Goal: Check status: Check status

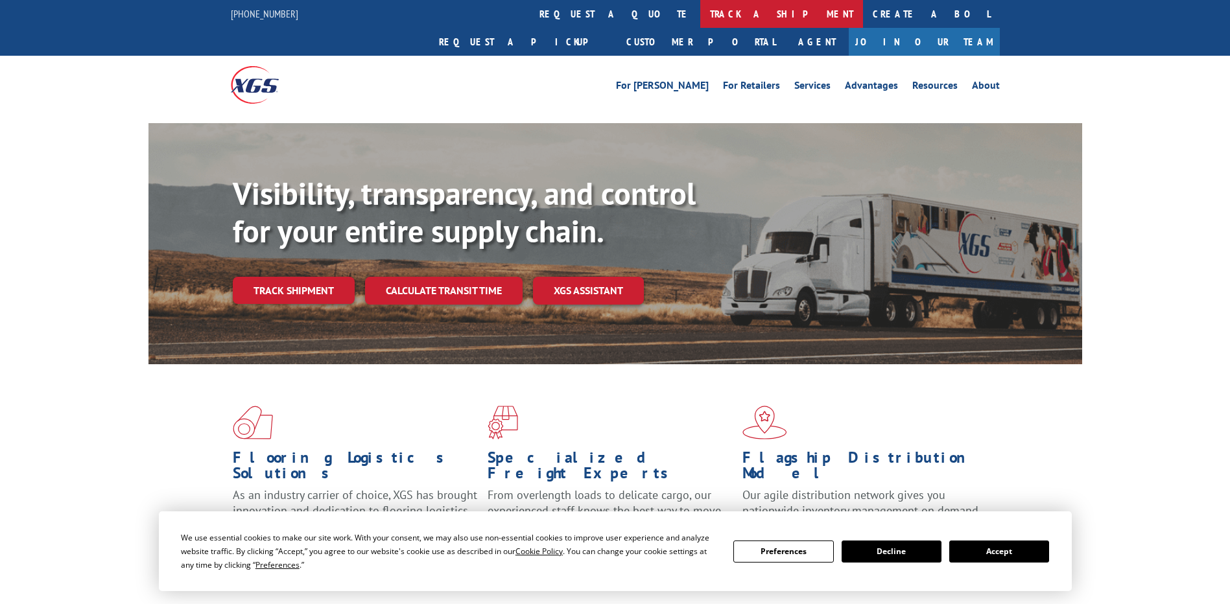
click at [700, 18] on link "track a shipment" at bounding box center [781, 14] width 163 height 28
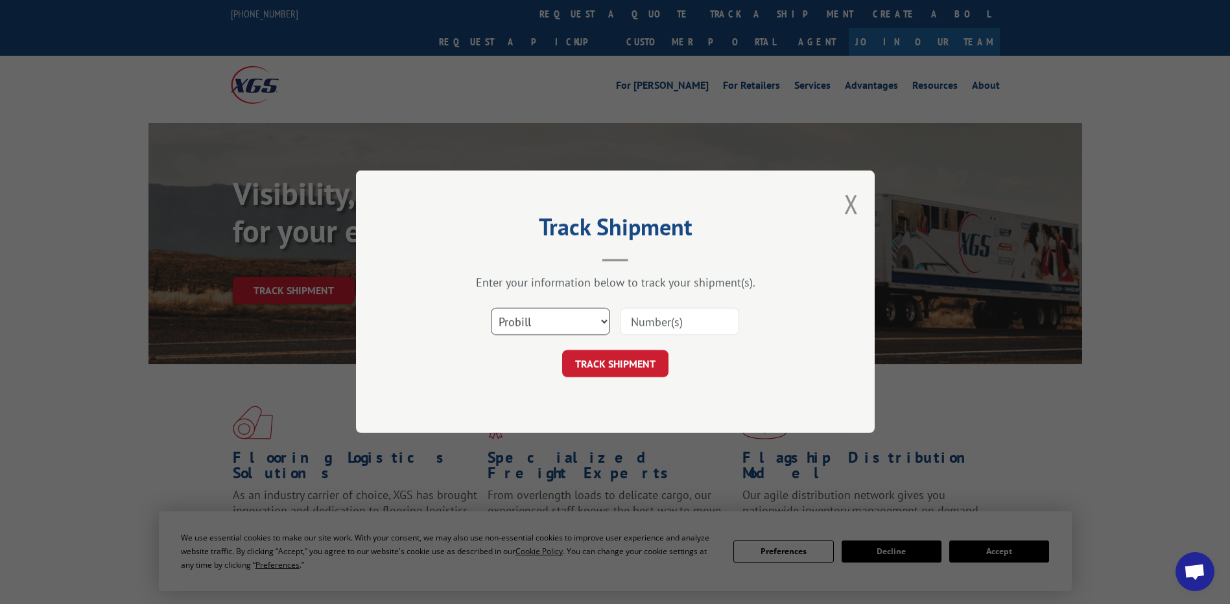
drag, startPoint x: 580, startPoint y: 315, endPoint x: 573, endPoint y: 320, distance: 8.8
click at [579, 315] on select "Select category... Probill BOL PO" at bounding box center [550, 322] width 119 height 27
select select "po"
click at [491, 309] on select "Select category... Probill BOL PO" at bounding box center [550, 322] width 119 height 27
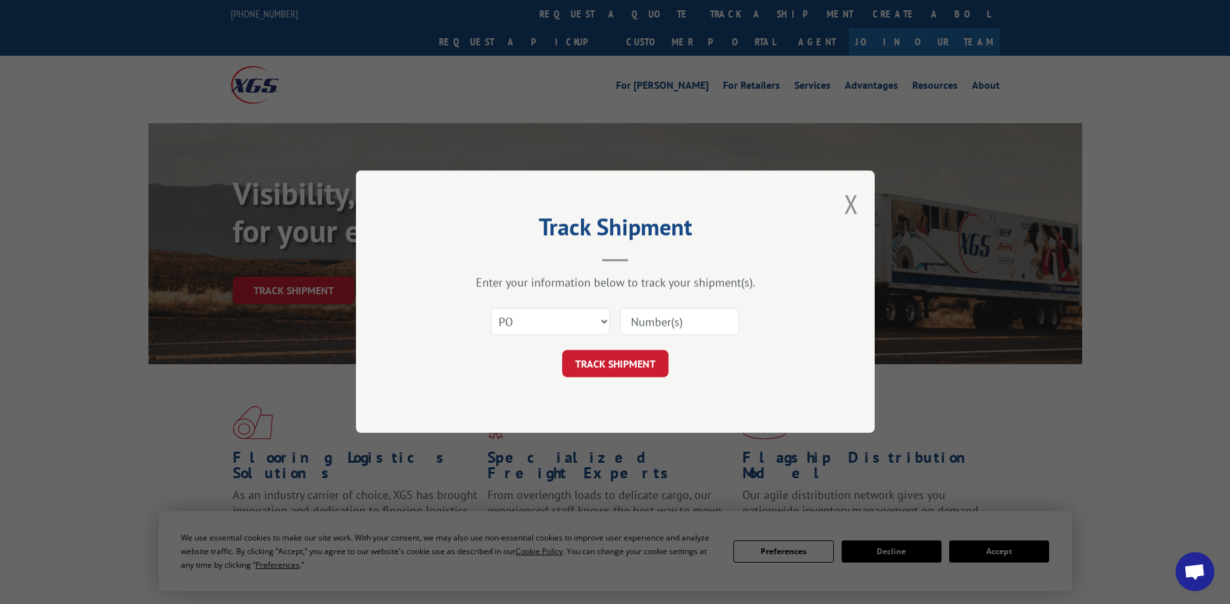
click at [645, 315] on input at bounding box center [679, 322] width 119 height 27
paste input "41510673"
drag, startPoint x: 656, startPoint y: 318, endPoint x: 326, endPoint y: 198, distance: 351.3
click at [352, 208] on div "Track Shipment Enter your information below to track your shipment(s). Select c…" at bounding box center [615, 302] width 1230 height 604
type input "41510673"
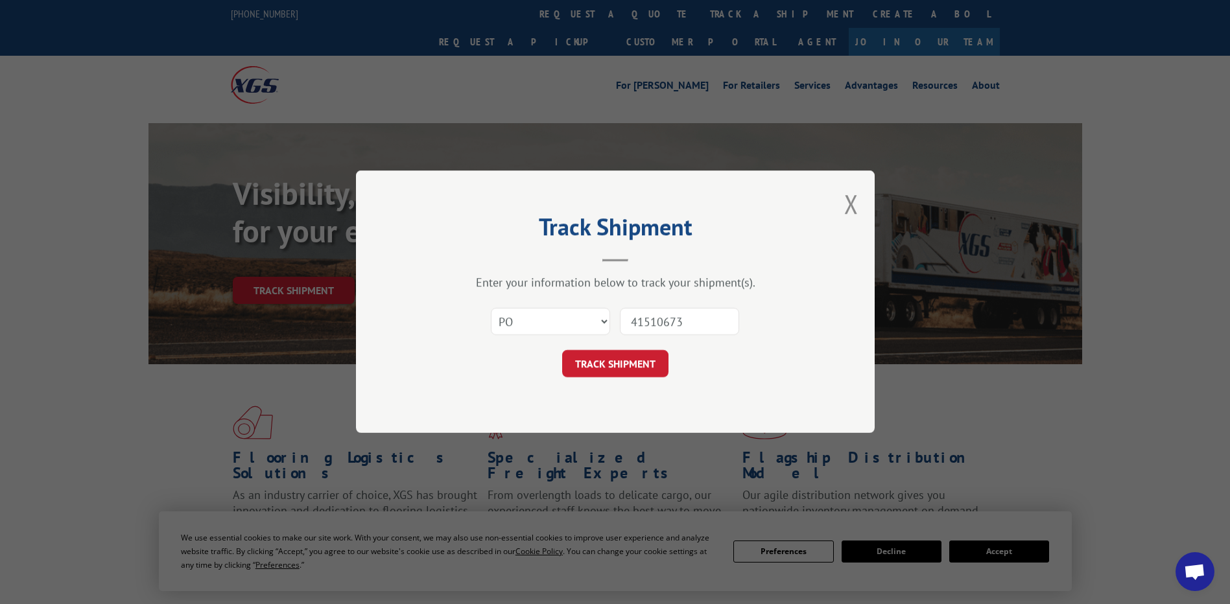
click button "TRACK SHIPMENT" at bounding box center [615, 364] width 106 height 27
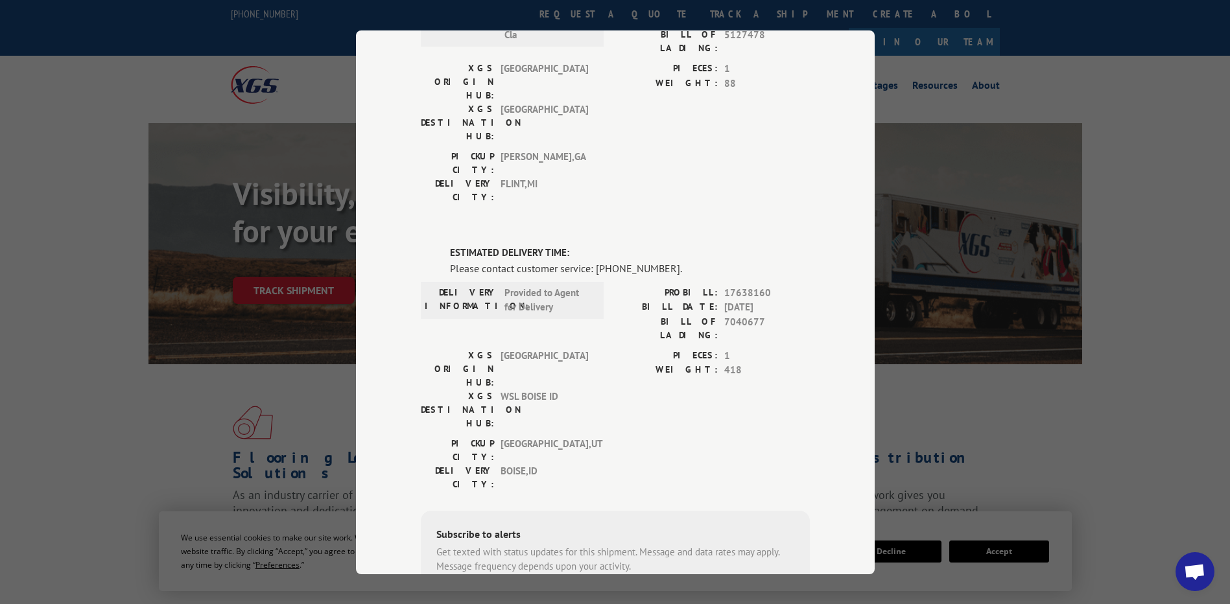
scroll to position [226, 0]
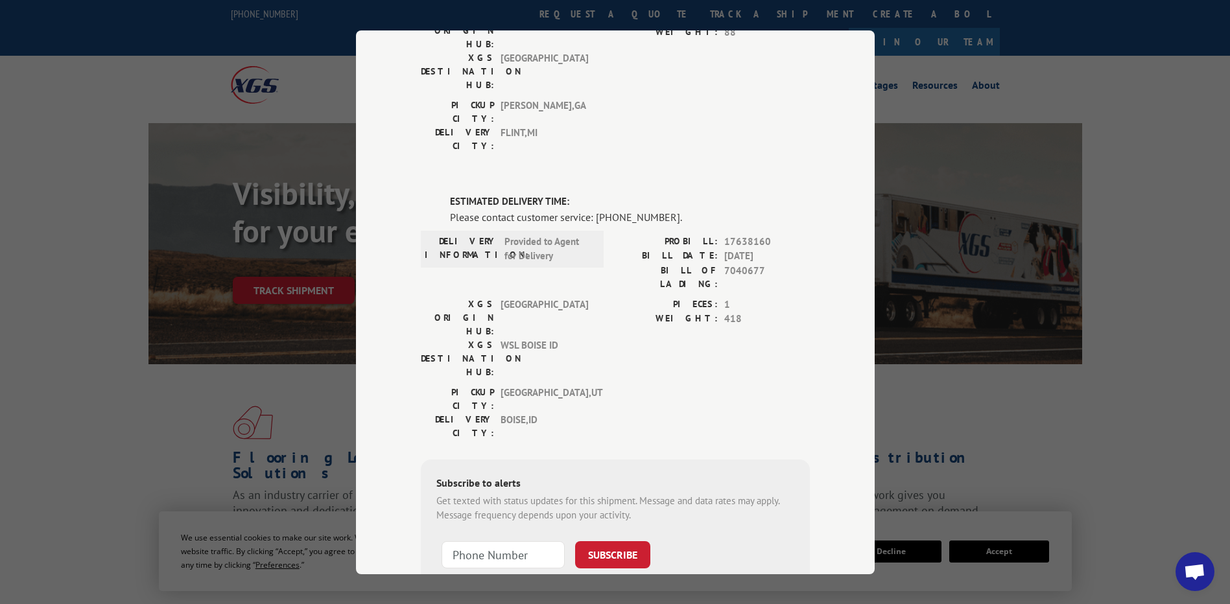
click at [1191, 571] on span "Open chat" at bounding box center [1194, 573] width 21 height 18
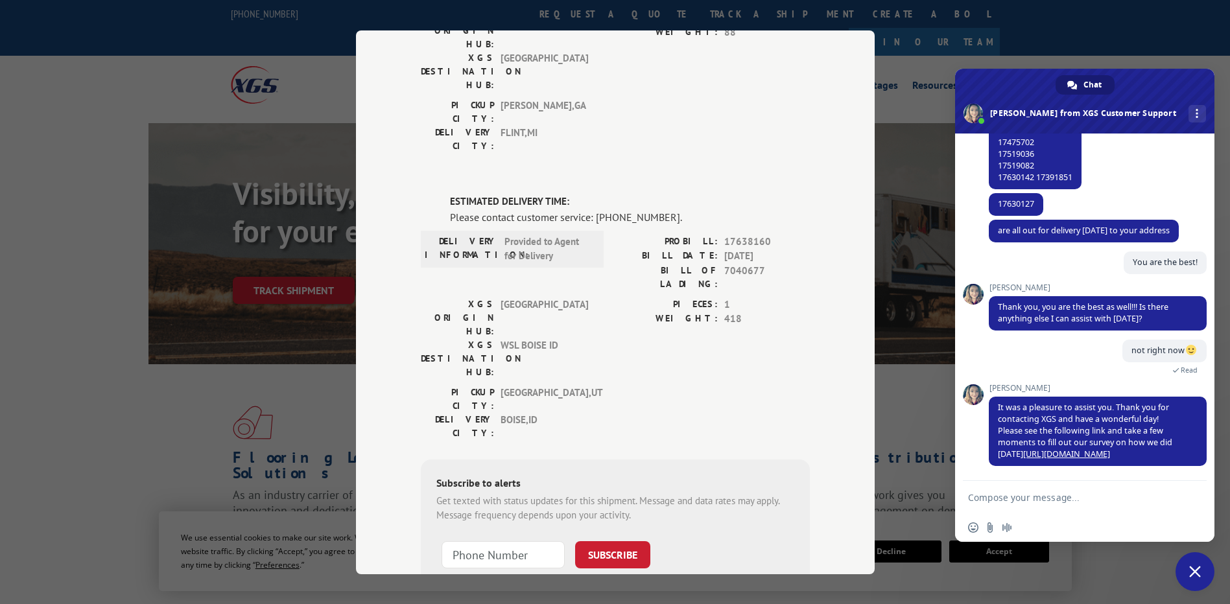
click at [1071, 498] on textarea "Compose your message..." at bounding box center [1070, 498] width 205 height 12
paste textarea "41510673"
type textarea "Hello Can you please update us on this PO? 41510673"
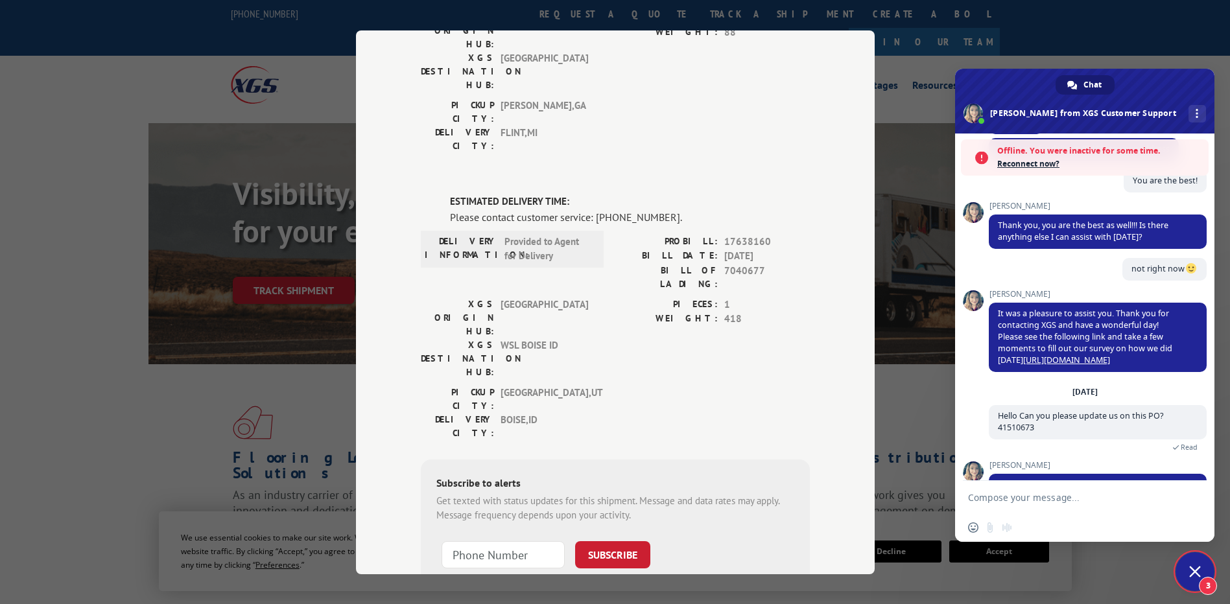
scroll to position [3228, 0]
